Goal: Information Seeking & Learning: Check status

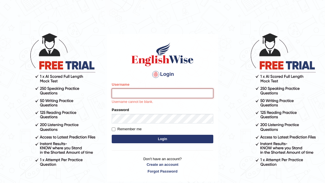
type input "vilayath"
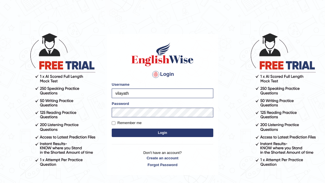
click at [167, 133] on button "Login" at bounding box center [162, 133] width 101 height 8
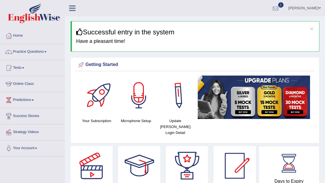
click at [280, 6] on div at bounding box center [275, 8] width 8 height 8
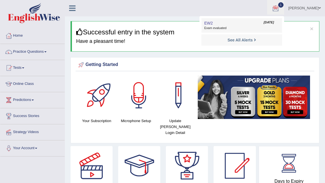
click at [259, 25] on link "EW2 Sep 28, 2025 Exam evaluated" at bounding box center [242, 25] width 78 height 12
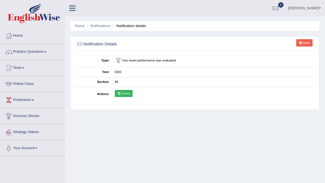
click at [127, 93] on link "Scores" at bounding box center [124, 93] width 18 height 7
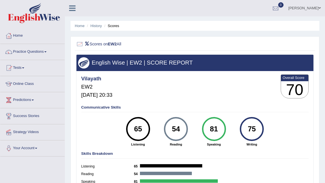
click at [280, 10] on div at bounding box center [275, 8] width 8 height 8
click at [252, 26] on strong "See All Alerts" at bounding box center [239, 23] width 25 height 5
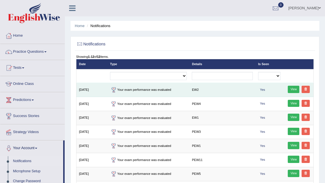
click at [295, 93] on div "View" at bounding box center [297, 90] width 25 height 8
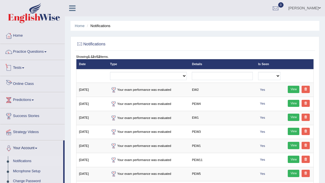
click at [23, 65] on link "Tests" at bounding box center [32, 67] width 64 height 14
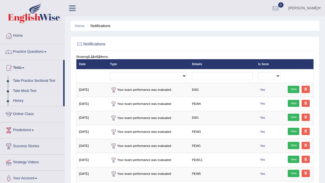
click at [17, 99] on link "History" at bounding box center [36, 101] width 53 height 10
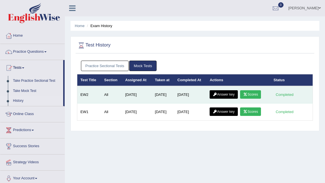
click at [220, 94] on link "Answer key" at bounding box center [223, 94] width 28 height 8
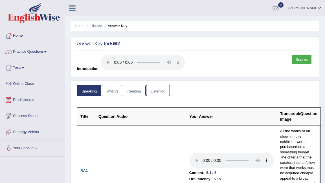
click at [108, 89] on link "Writing" at bounding box center [112, 91] width 20 height 12
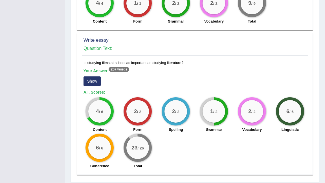
scroll to position [442, 0]
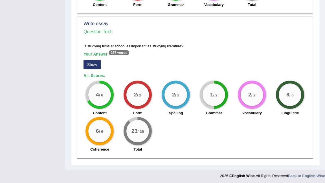
click at [92, 64] on button "Show" at bounding box center [91, 65] width 17 height 10
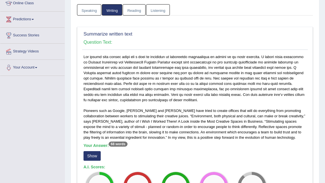
scroll to position [0, 0]
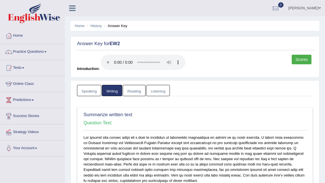
click at [139, 90] on link "Reading" at bounding box center [134, 91] width 23 height 12
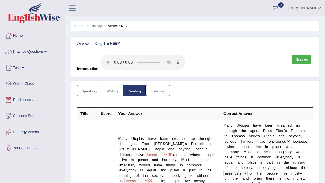
click at [156, 90] on link "Listening" at bounding box center [158, 91] width 24 height 12
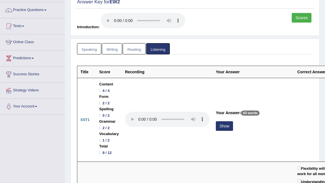
scroll to position [56, 0]
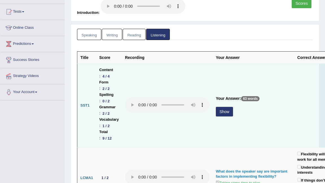
click at [226, 112] on button "Show" at bounding box center [224, 112] width 17 height 10
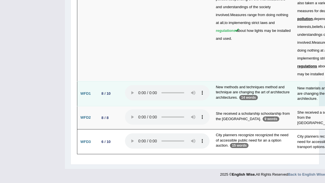
scroll to position [1991, 0]
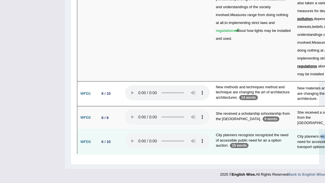
drag, startPoint x: 307, startPoint y: 131, endPoint x: 289, endPoint y: 130, distance: 17.5
click at [294, 130] on td "City planners recognise the need for accessible public transport options." at bounding box center [322, 141] width 57 height 25
click at [294, 129] on td "City planners recognise the need for accessible public transport options." at bounding box center [322, 141] width 57 height 25
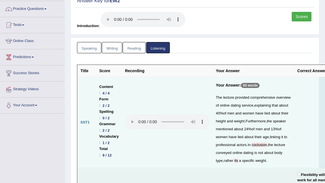
scroll to position [0, 0]
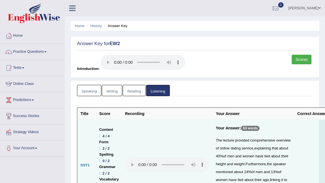
click at [132, 87] on link "Reading" at bounding box center [134, 91] width 23 height 12
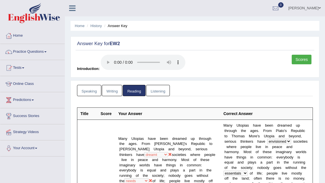
click at [120, 89] on link "Writing" at bounding box center [112, 91] width 20 height 12
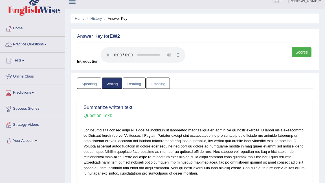
scroll to position [8, 0]
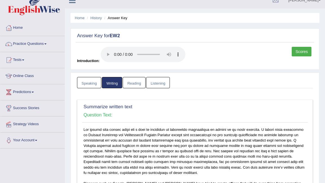
click at [154, 85] on link "Listening" at bounding box center [158, 83] width 24 height 12
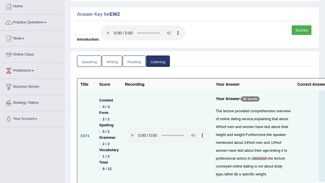
scroll to position [0, 0]
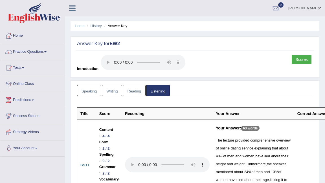
click at [88, 92] on link "Speaking" at bounding box center [89, 91] width 24 height 12
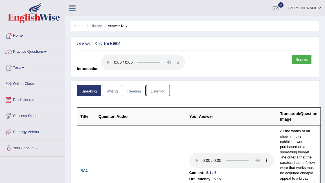
click at [114, 92] on link "Writing" at bounding box center [112, 91] width 20 height 12
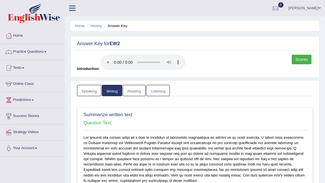
click at [155, 90] on link "Listening" at bounding box center [158, 91] width 24 height 12
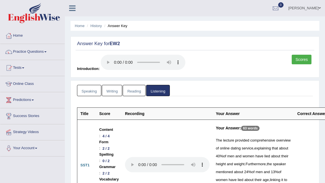
click at [114, 91] on link "Writing" at bounding box center [112, 91] width 20 height 12
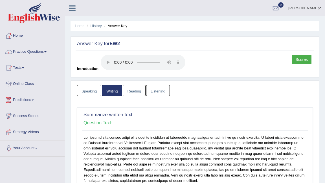
click at [299, 57] on link "Scores" at bounding box center [302, 60] width 20 height 10
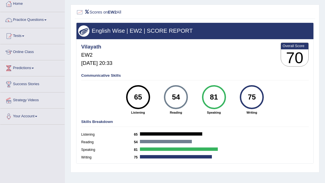
scroll to position [33, 0]
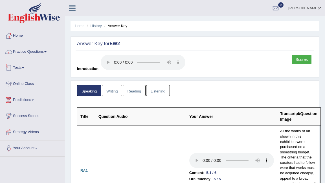
click at [27, 67] on link "Tests" at bounding box center [32, 67] width 64 height 14
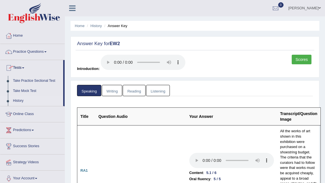
click at [18, 100] on link "History" at bounding box center [36, 101] width 53 height 10
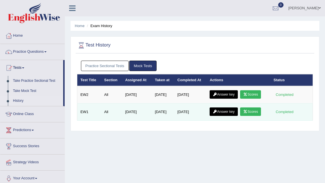
click at [250, 112] on link "Scores" at bounding box center [250, 111] width 21 height 8
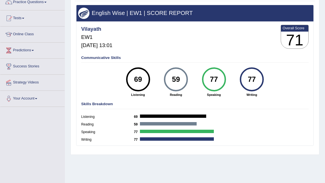
scroll to position [50, 0]
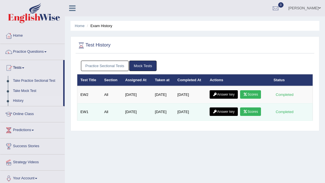
click at [225, 109] on link "Answer key" at bounding box center [223, 111] width 28 height 8
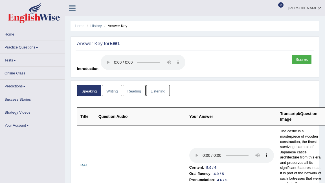
click at [156, 89] on link "Listening" at bounding box center [158, 91] width 24 height 12
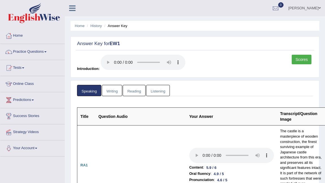
click at [164, 92] on link "Listening" at bounding box center [158, 91] width 24 height 12
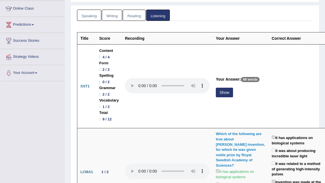
scroll to position [72, 0]
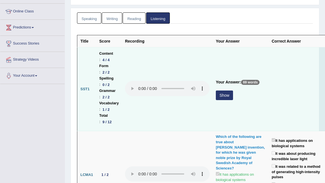
click at [227, 98] on button "Show" at bounding box center [224, 95] width 17 height 10
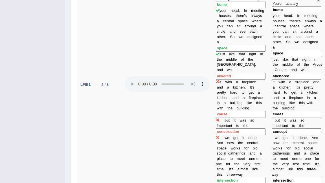
scroll to position [0, 0]
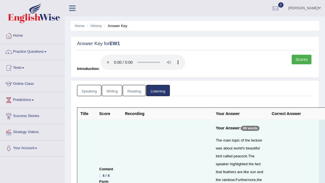
click at [135, 85] on link "Reading" at bounding box center [134, 91] width 23 height 12
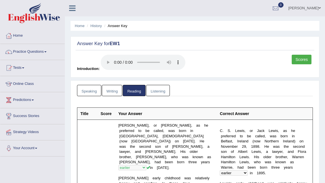
click at [110, 93] on link "Writing" at bounding box center [112, 91] width 20 height 12
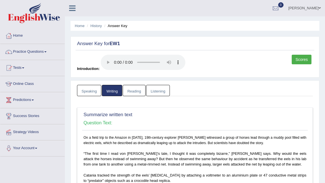
click at [154, 90] on link "Listening" at bounding box center [158, 91] width 24 height 12
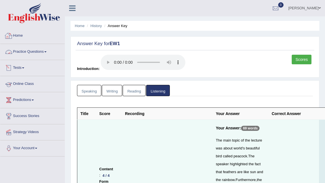
click at [20, 37] on link "Home" at bounding box center [32, 35] width 64 height 14
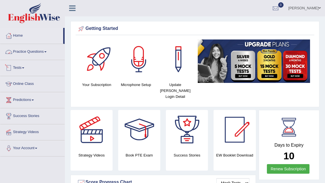
click at [19, 69] on link "Tests" at bounding box center [32, 67] width 64 height 14
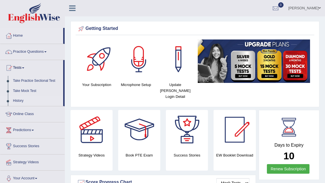
click at [24, 101] on link "History" at bounding box center [36, 101] width 53 height 10
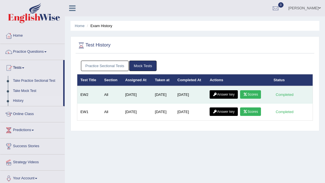
click at [228, 95] on link "Answer key" at bounding box center [223, 94] width 28 height 8
